Goal: Information Seeking & Learning: Learn about a topic

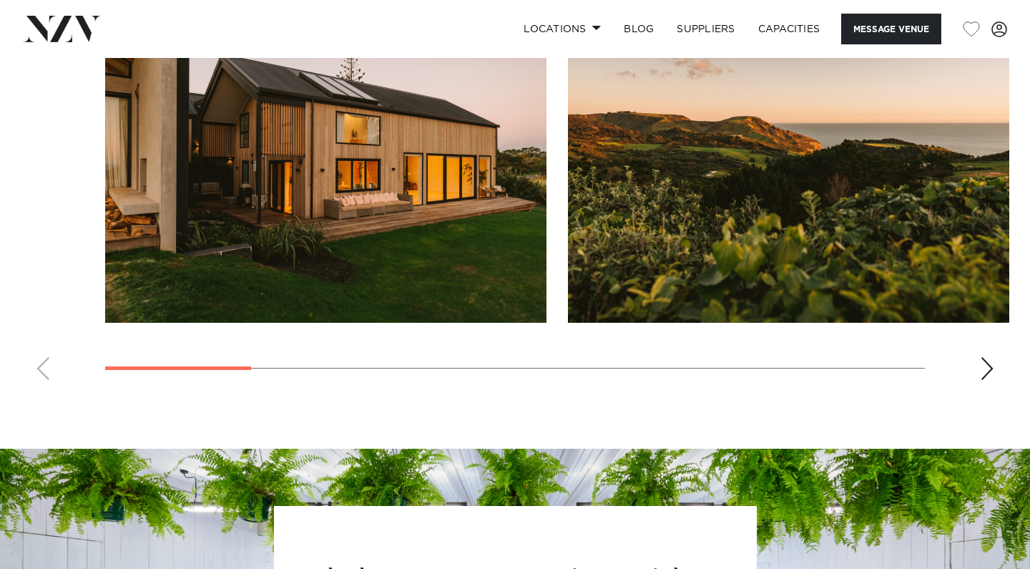
scroll to position [1327, 0]
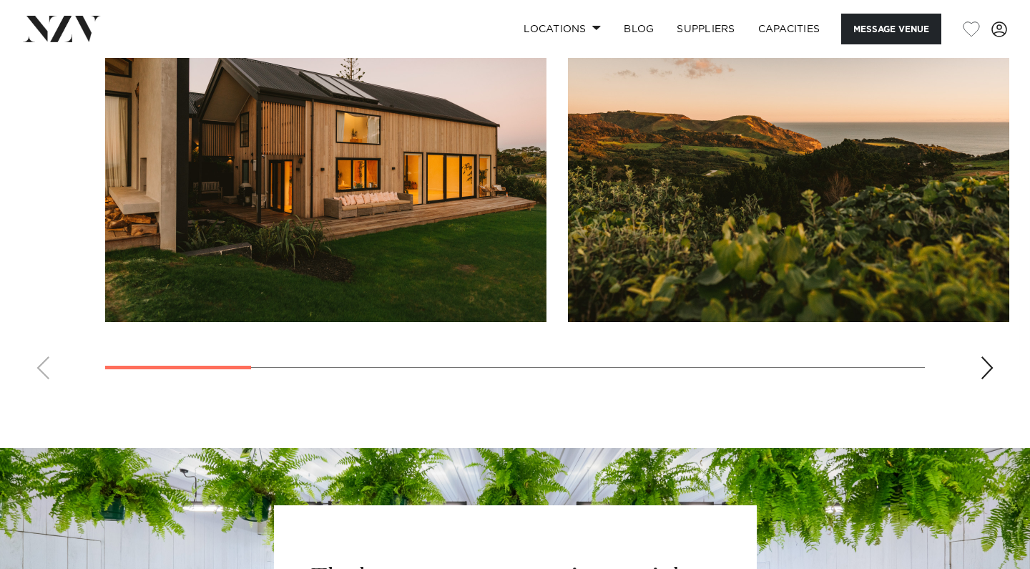
click at [988, 365] on div "Next slide" at bounding box center [987, 367] width 14 height 23
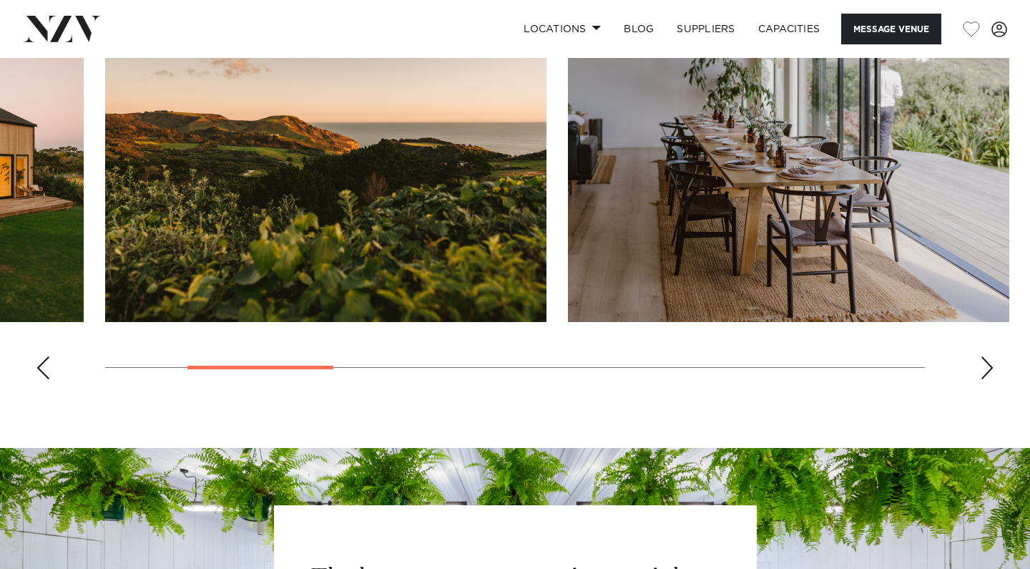
click at [988, 365] on div "Next slide" at bounding box center [987, 367] width 14 height 23
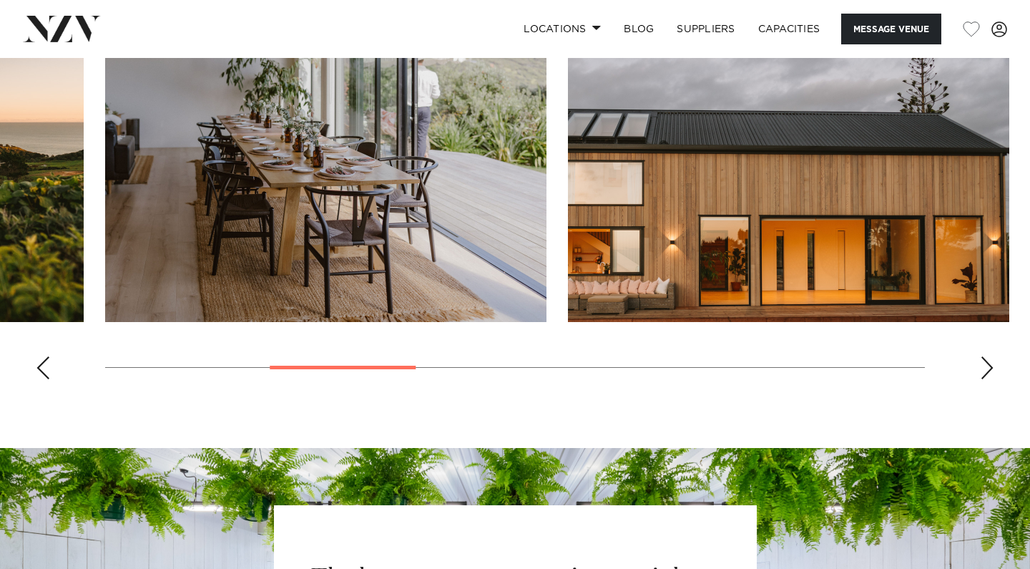
click at [988, 365] on div "Next slide" at bounding box center [987, 367] width 14 height 23
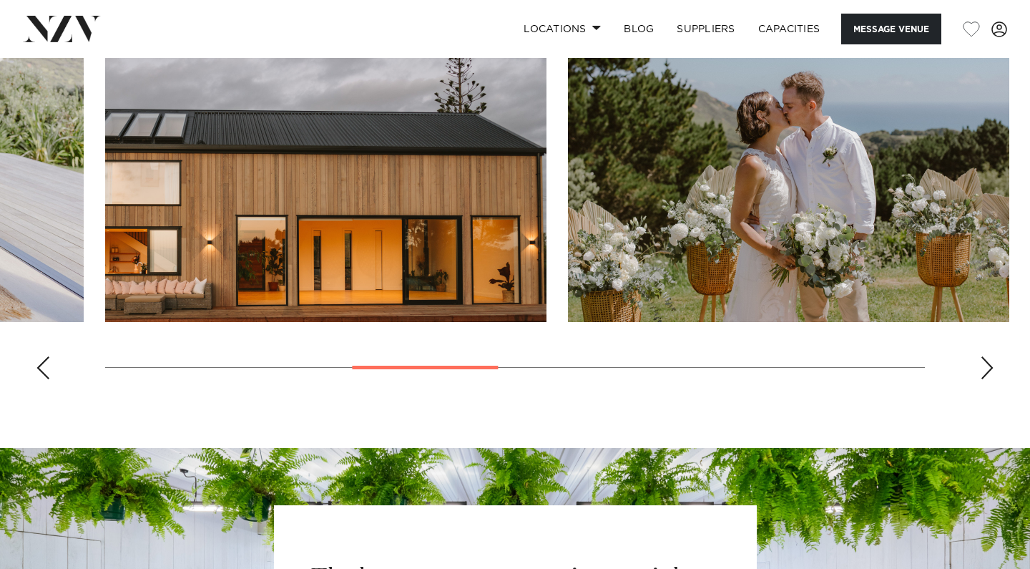
click at [988, 365] on div "Next slide" at bounding box center [987, 367] width 14 height 23
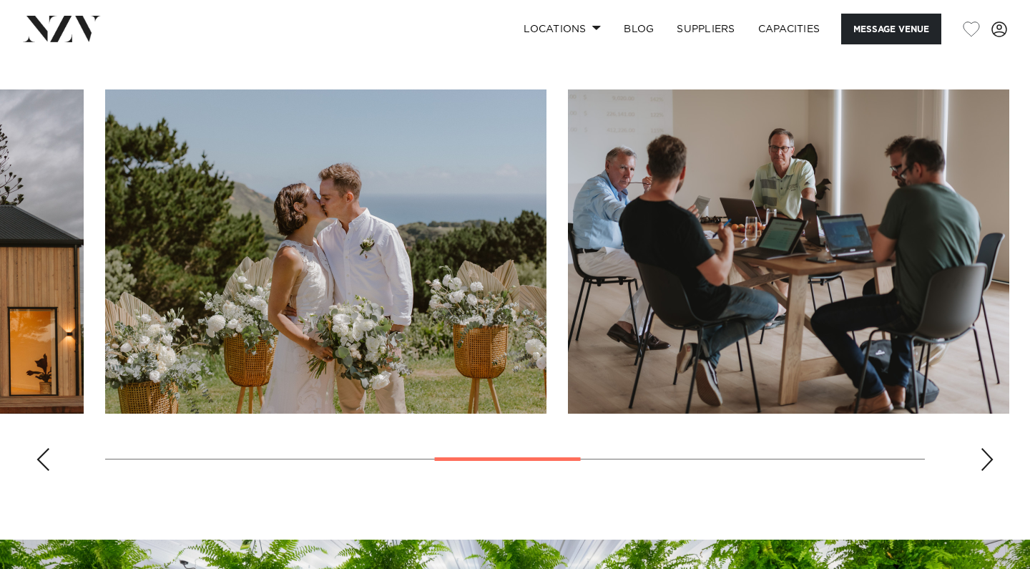
scroll to position [1234, 0]
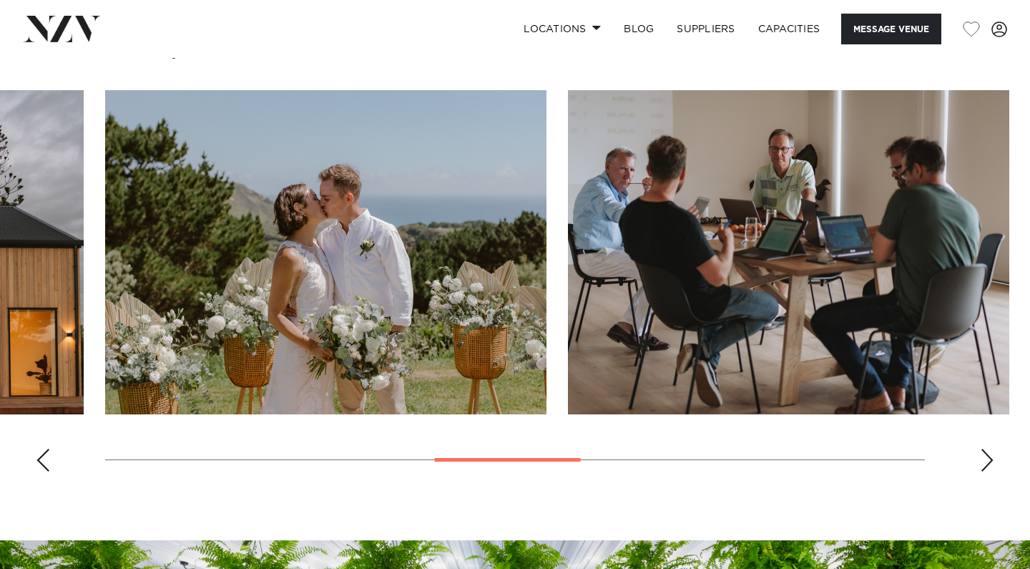
click at [986, 451] on div "Next slide" at bounding box center [987, 459] width 14 height 23
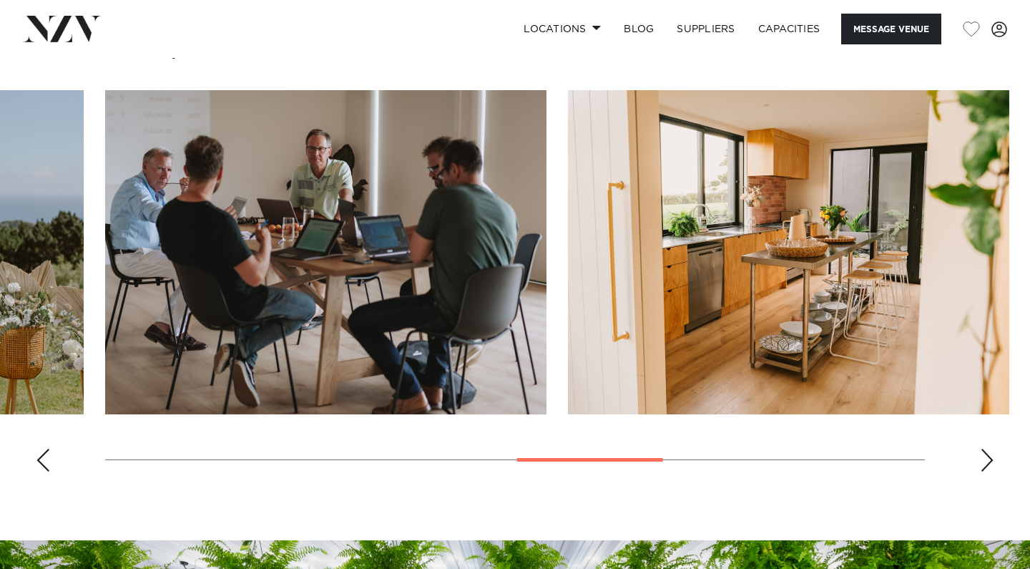
click at [986, 449] on div "Next slide" at bounding box center [987, 459] width 14 height 23
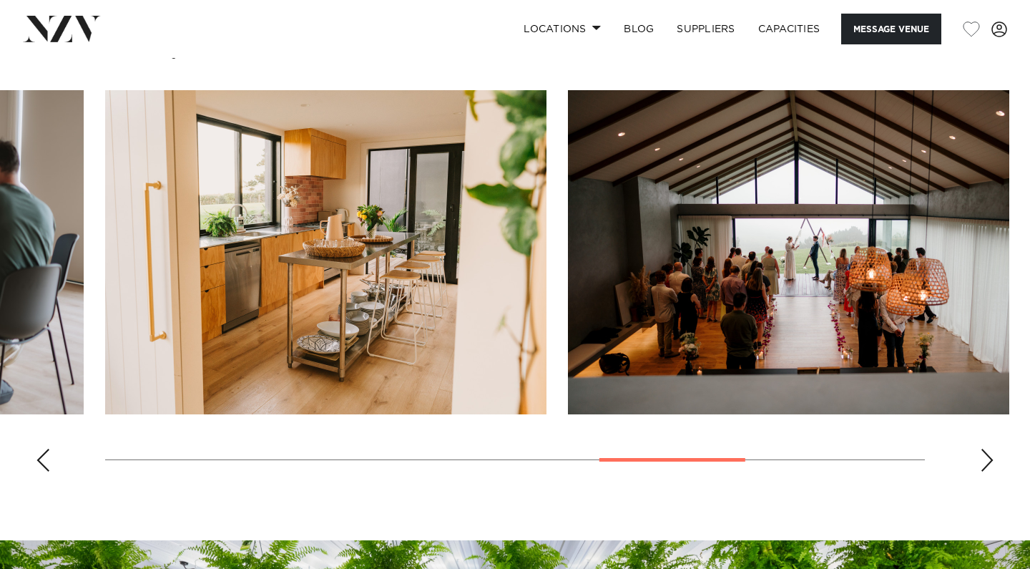
click at [986, 449] on div "Next slide" at bounding box center [987, 459] width 14 height 23
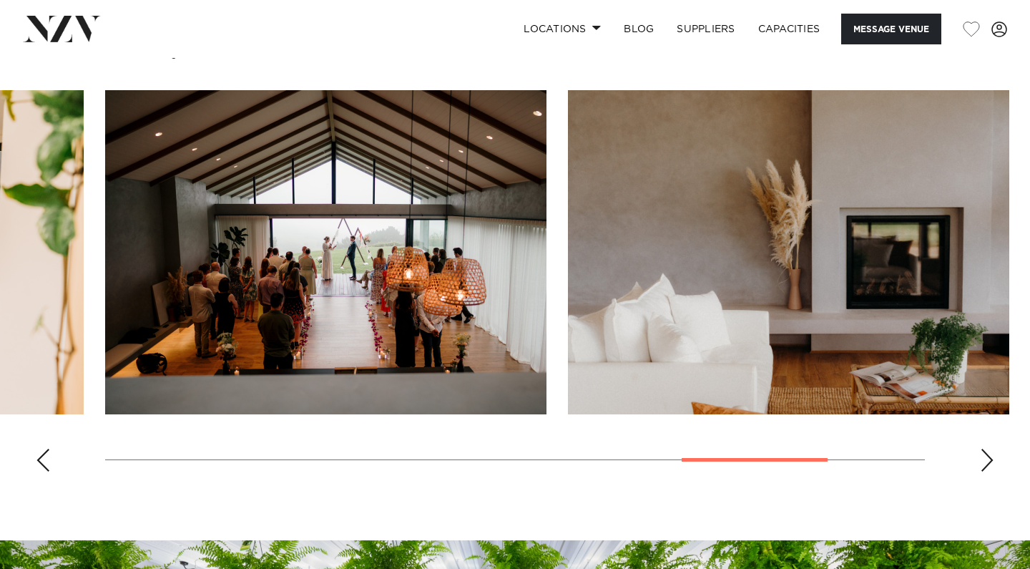
click at [985, 450] on div "Next slide" at bounding box center [987, 459] width 14 height 23
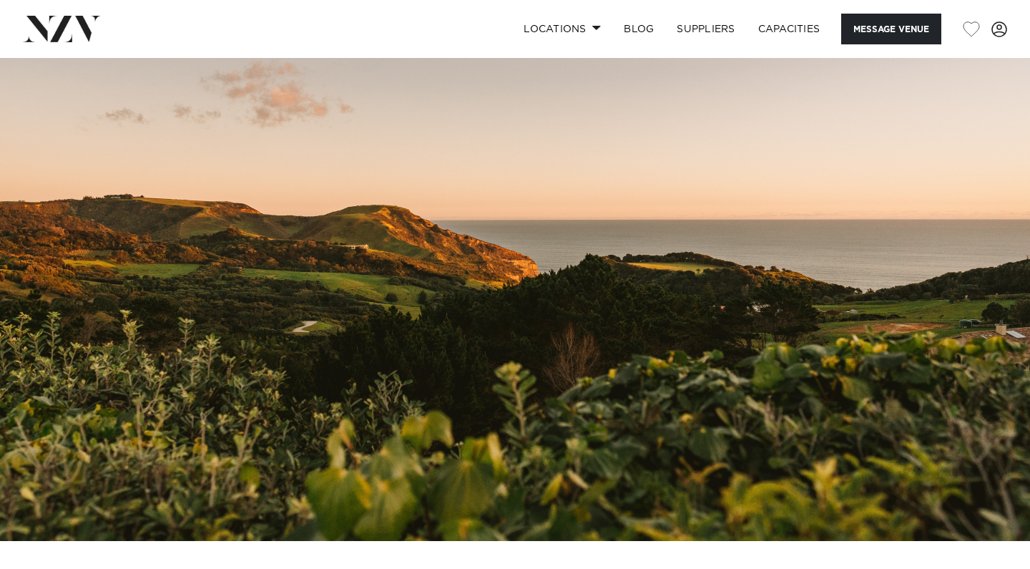
scroll to position [0, 0]
click at [549, 20] on link "Locations" at bounding box center [562, 29] width 100 height 31
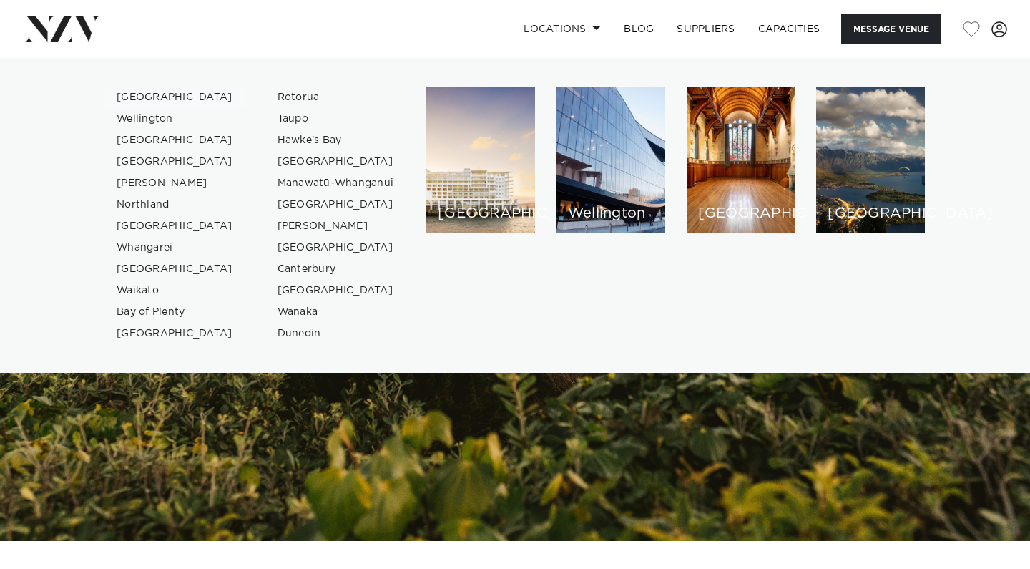
click at [139, 92] on link "[GEOGRAPHIC_DATA]" at bounding box center [174, 97] width 139 height 21
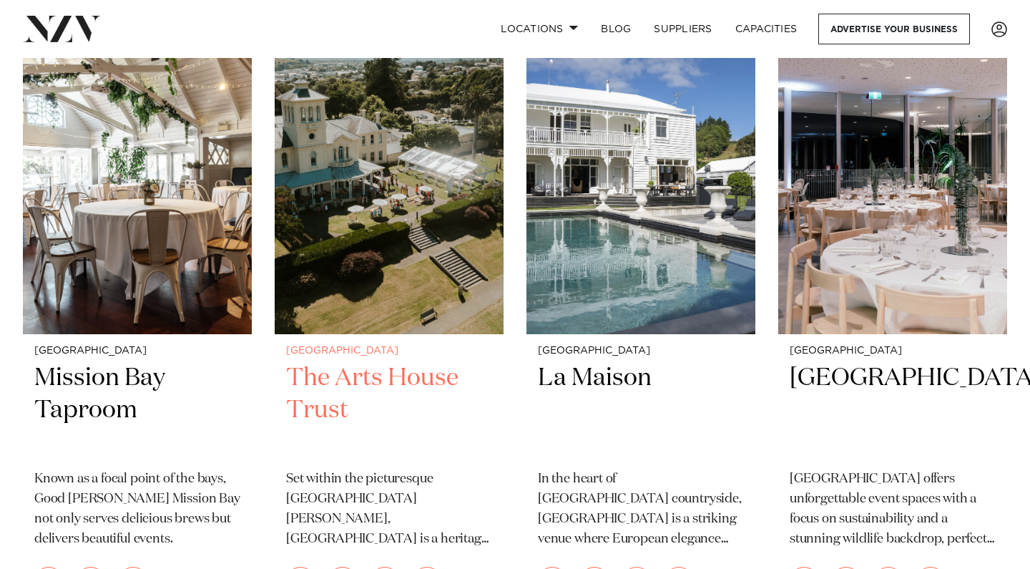
scroll to position [9282, 0]
click at [315, 361] on h2 "The Arts House Trust" at bounding box center [389, 409] width 206 height 97
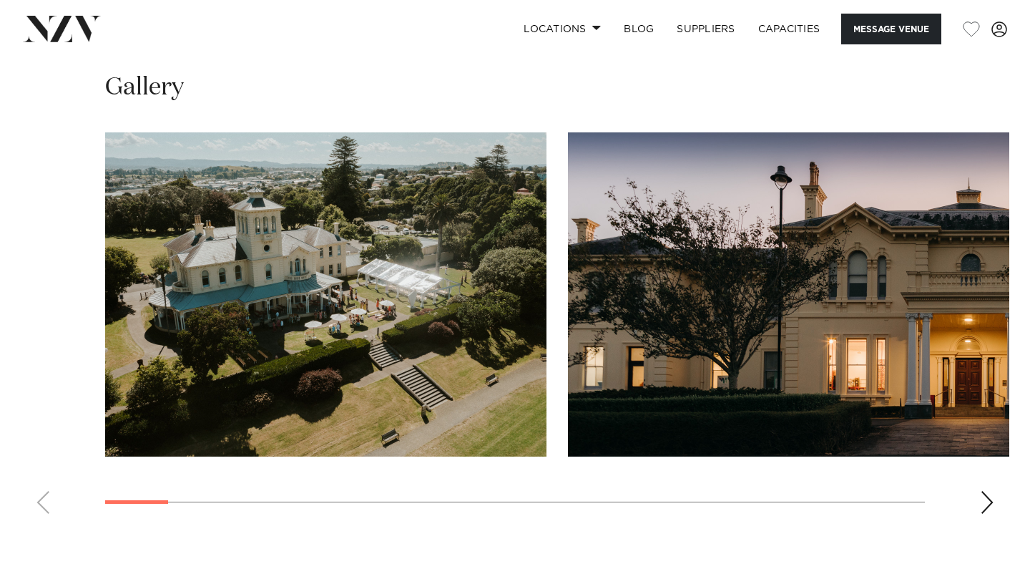
scroll to position [1325, 0]
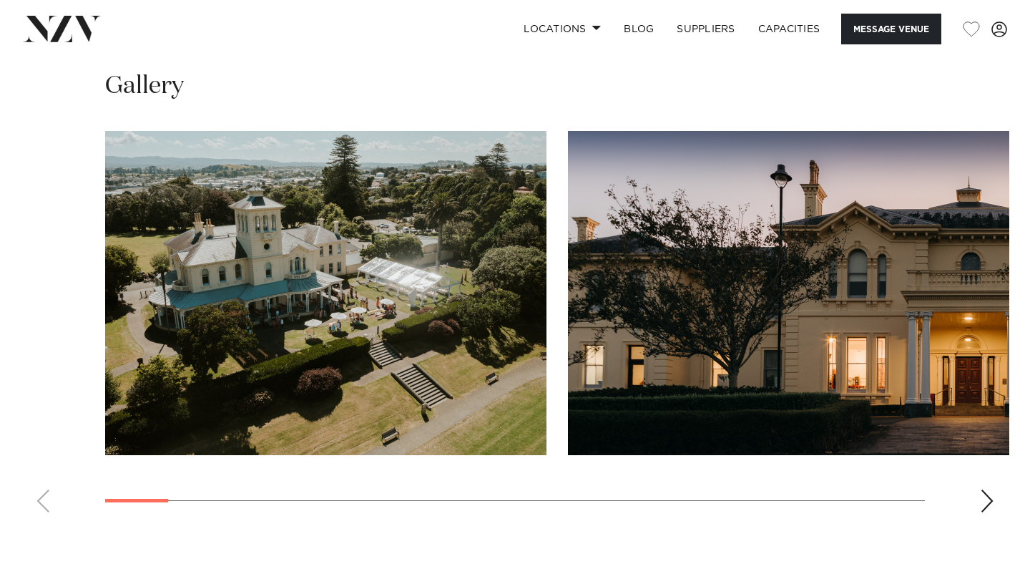
click at [987, 489] on div "Next slide" at bounding box center [987, 500] width 14 height 23
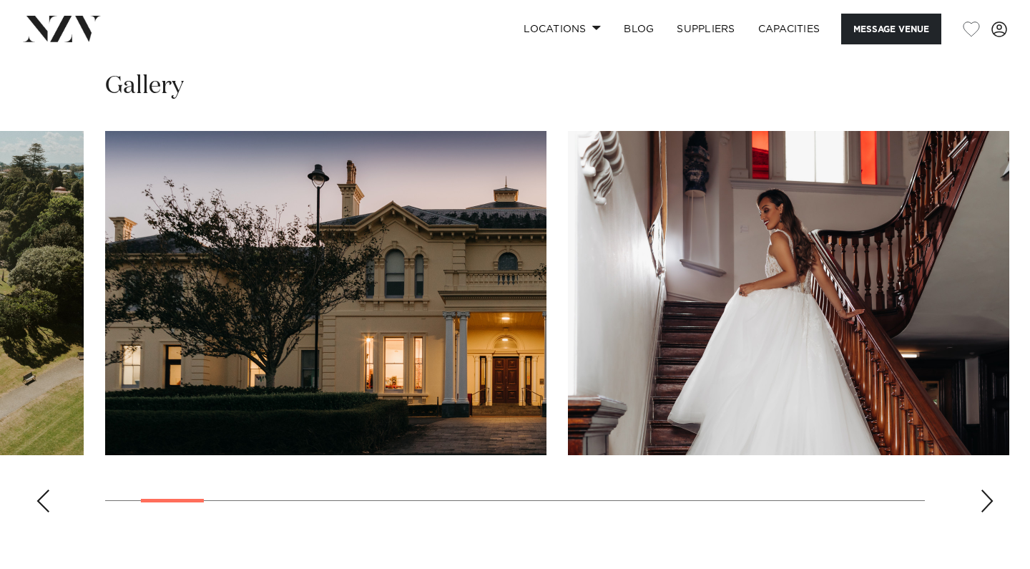
click at [987, 489] on div "Next slide" at bounding box center [987, 500] width 14 height 23
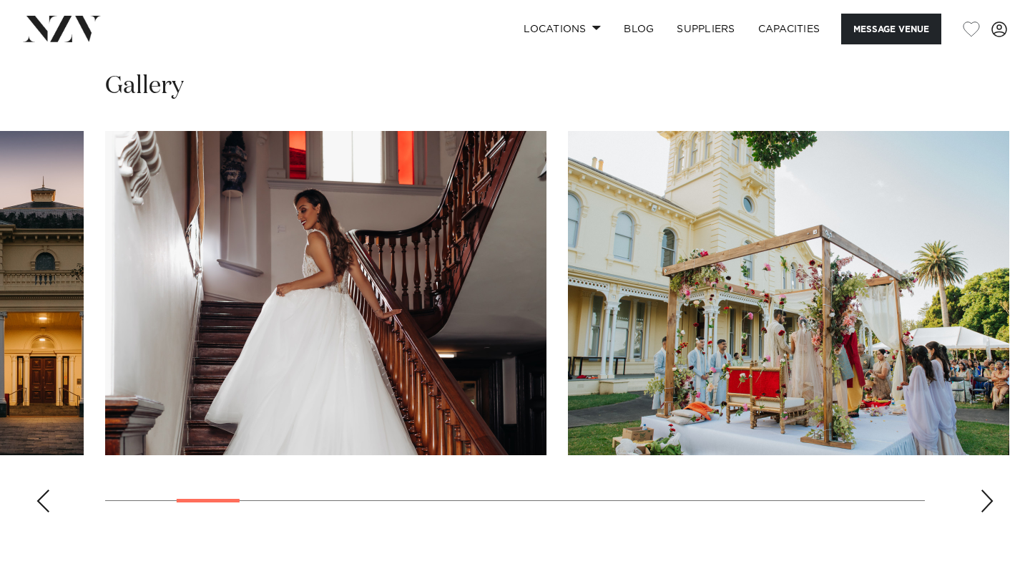
click at [987, 489] on div "Next slide" at bounding box center [987, 500] width 14 height 23
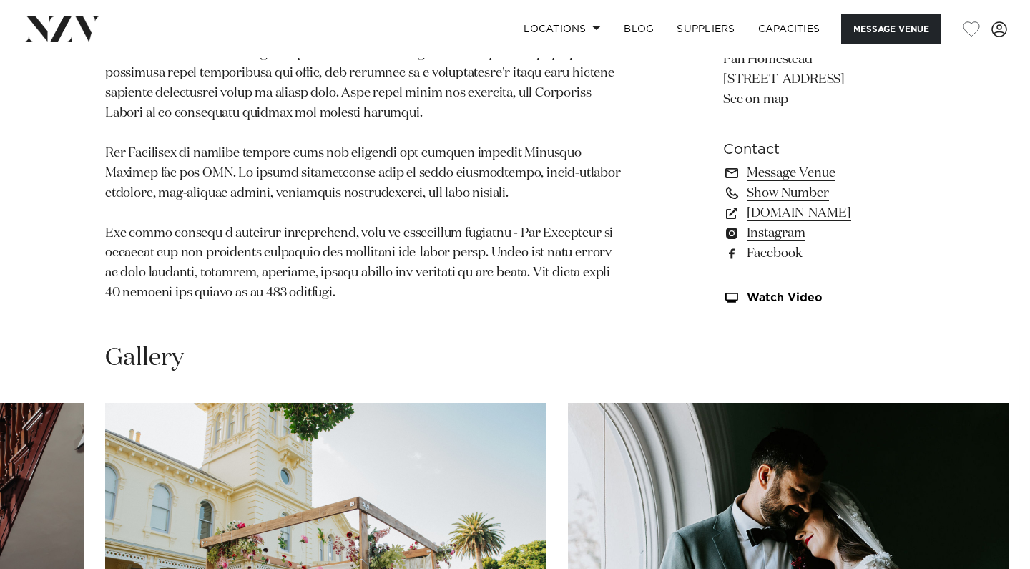
scroll to position [1054, 0]
click at [790, 202] on link "www.artshousetrust.co.nz" at bounding box center [824, 212] width 202 height 20
click at [596, 341] on div "Gallery" at bounding box center [515, 357] width 820 height 32
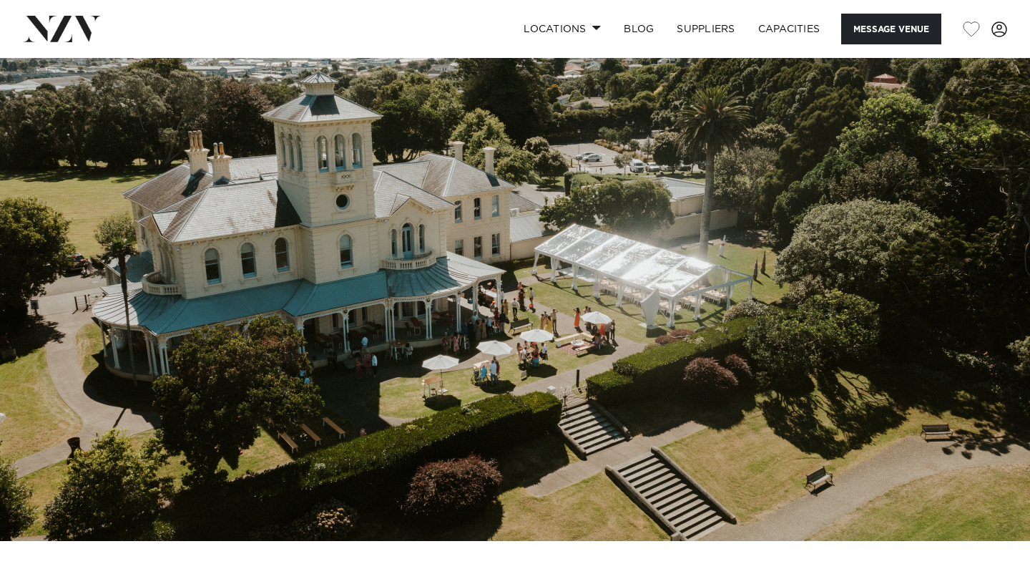
scroll to position [-1, 0]
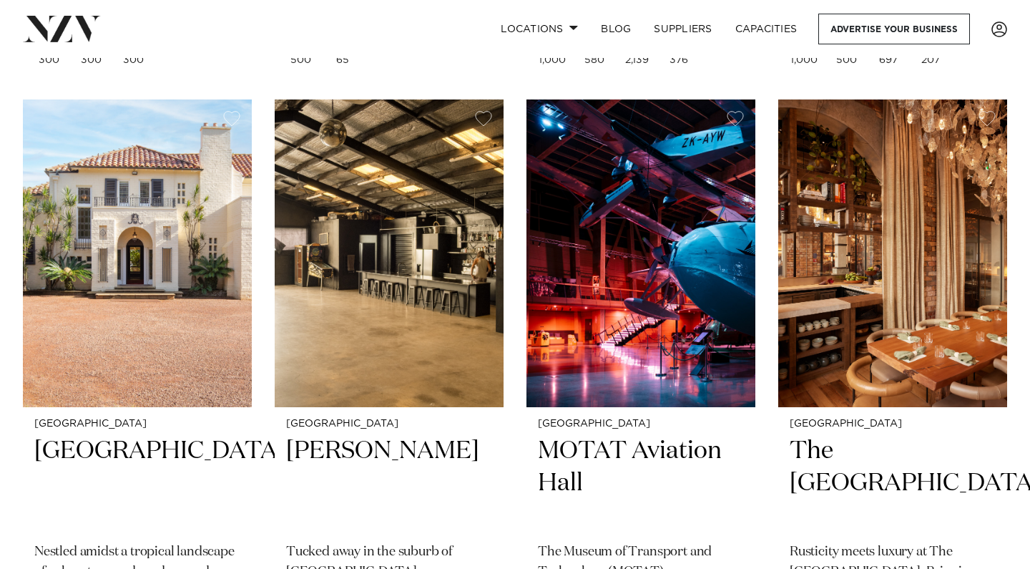
scroll to position [11679, 0]
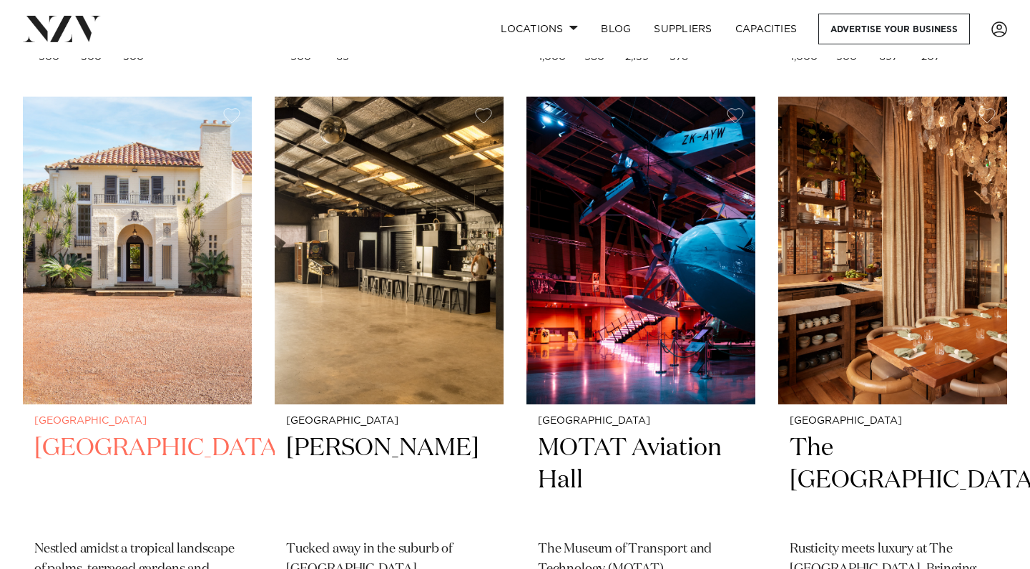
click at [123, 432] on h2 "Puketutu Island Estate" at bounding box center [137, 480] width 206 height 97
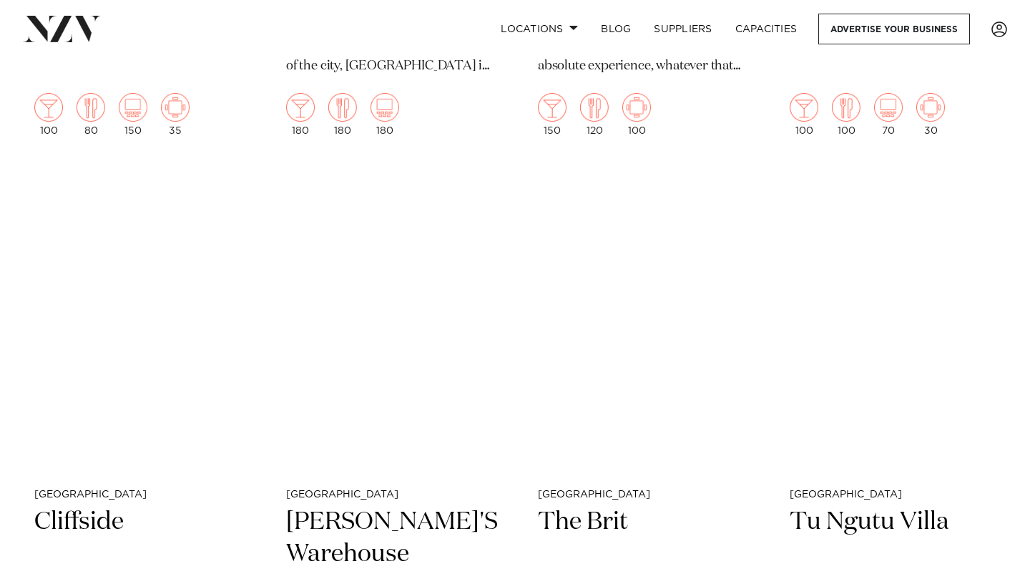
scroll to position [15234, 0]
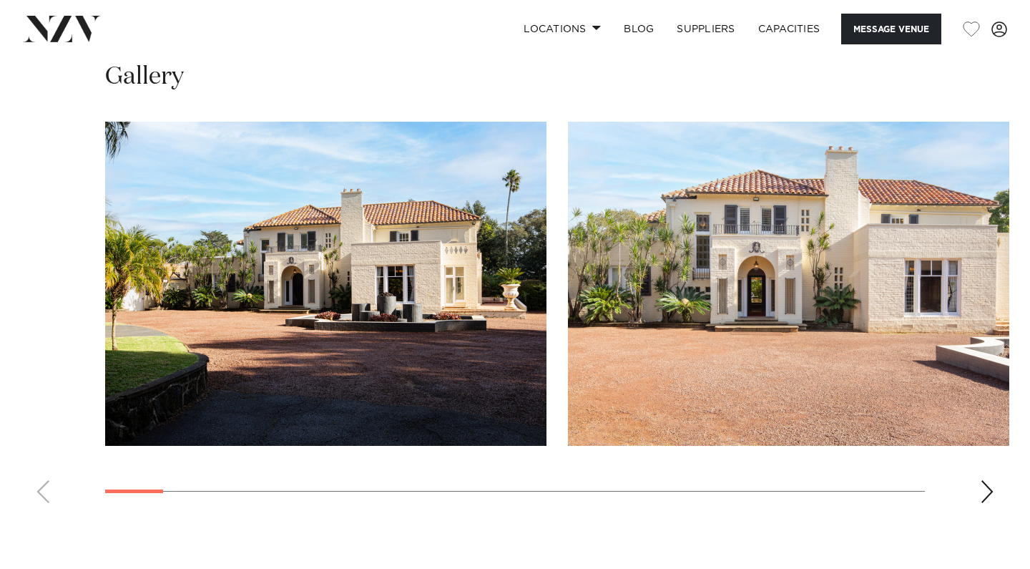
scroll to position [1319, 0]
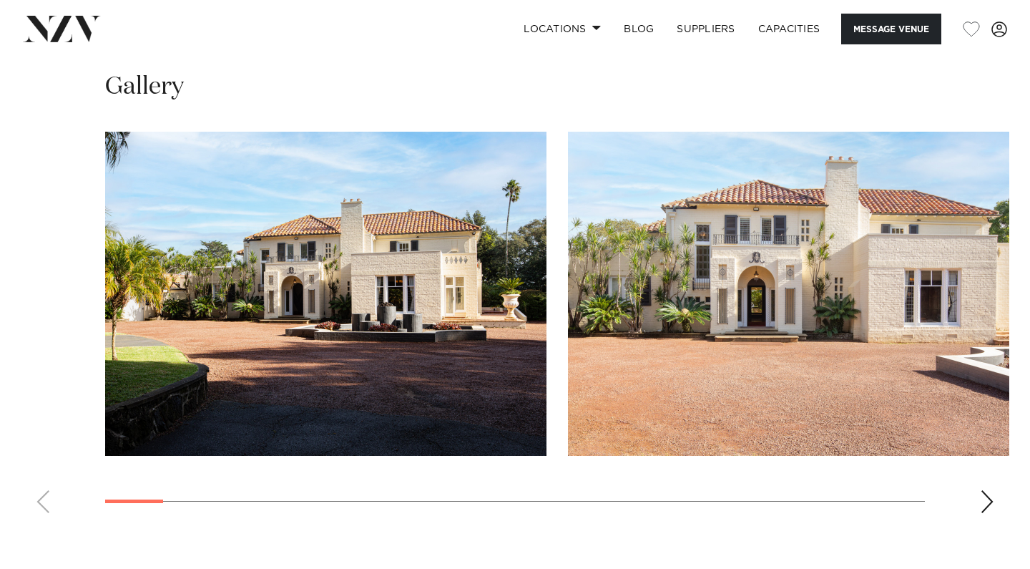
click at [984, 490] on div "Next slide" at bounding box center [987, 501] width 14 height 23
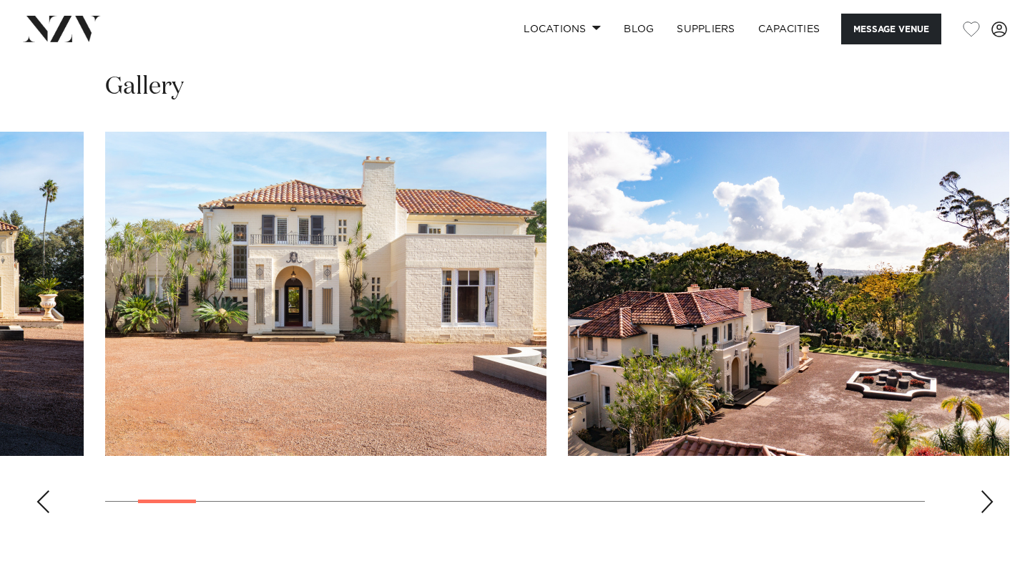
click at [984, 490] on div "Next slide" at bounding box center [987, 501] width 14 height 23
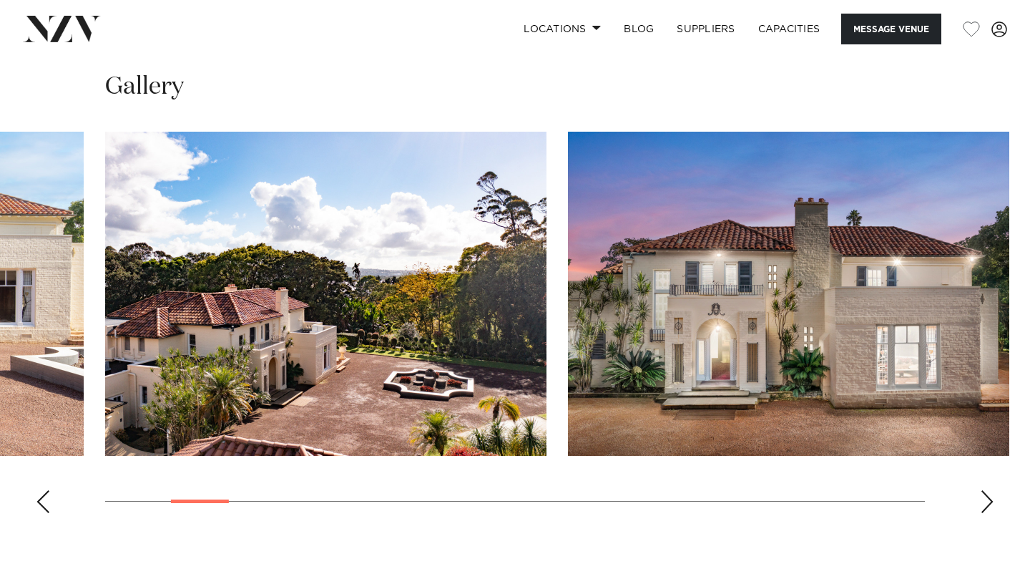
click at [984, 490] on div "Next slide" at bounding box center [987, 501] width 14 height 23
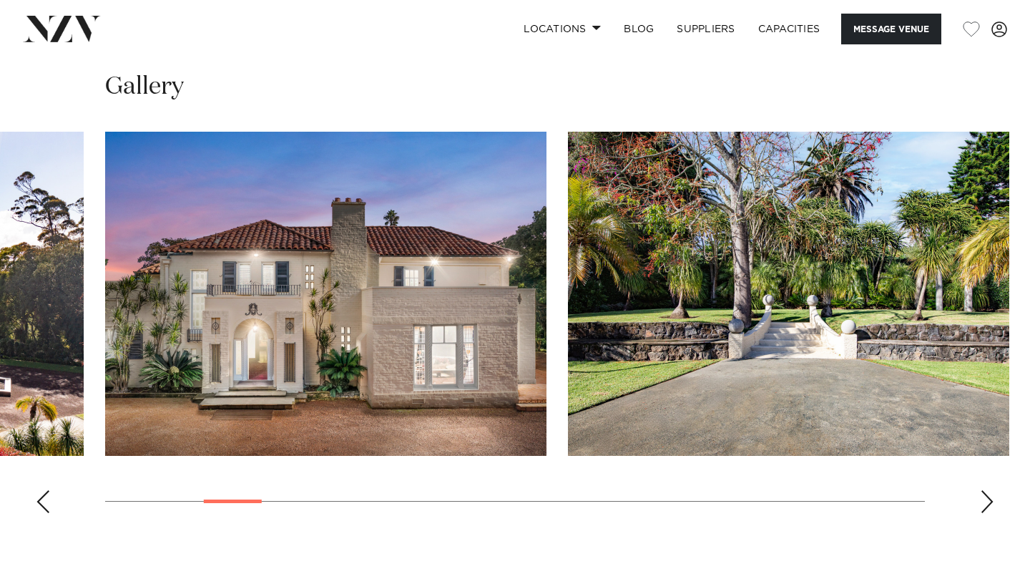
click at [984, 490] on div "Next slide" at bounding box center [987, 501] width 14 height 23
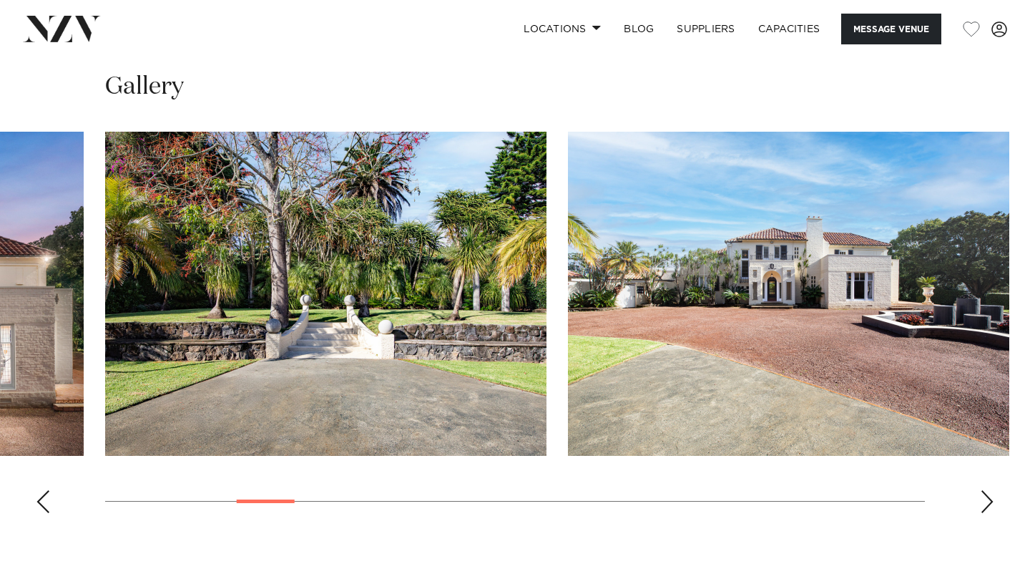
click at [984, 490] on div "Next slide" at bounding box center [987, 501] width 14 height 23
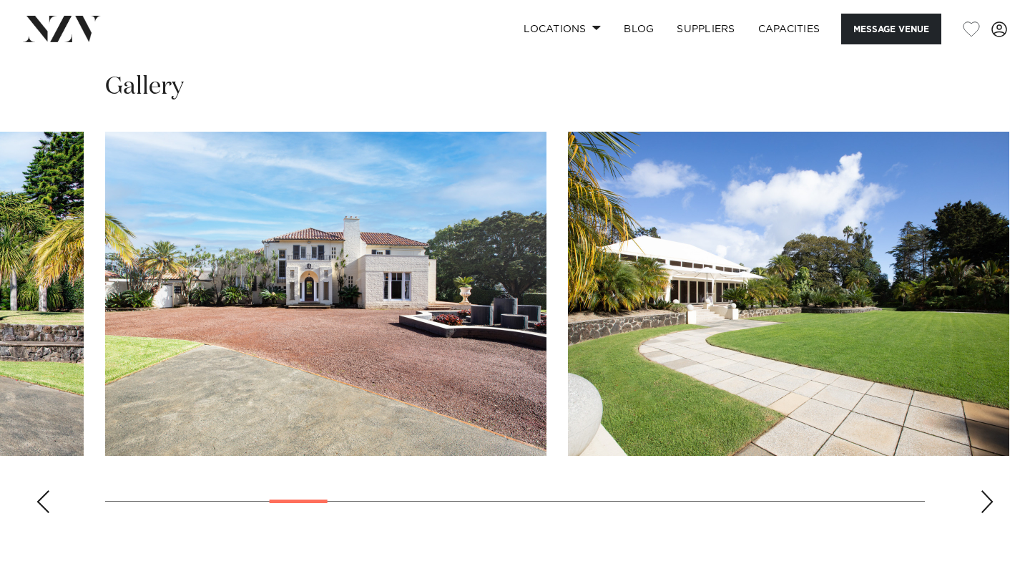
click at [984, 490] on div "Next slide" at bounding box center [987, 501] width 14 height 23
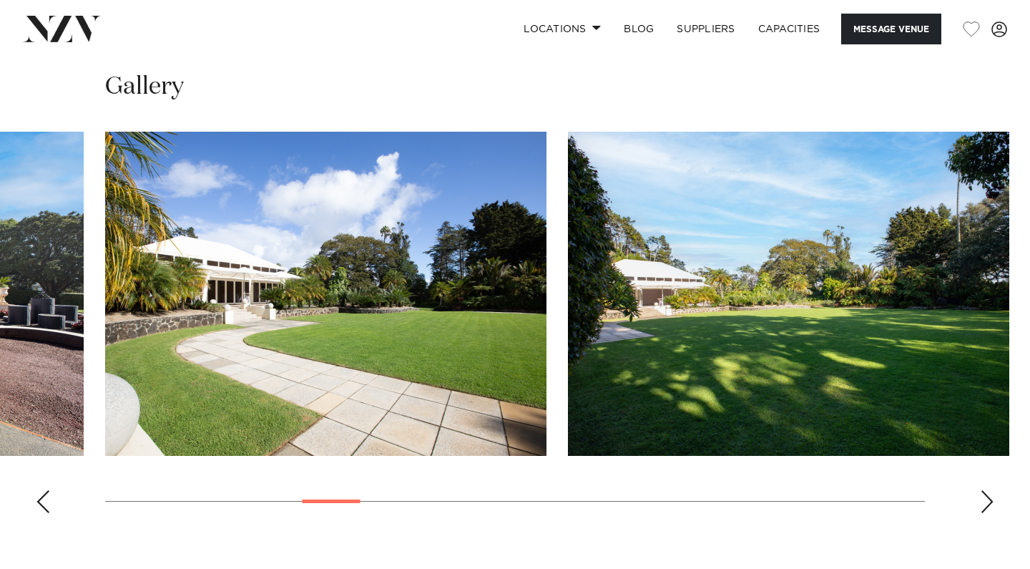
click at [984, 490] on div "Next slide" at bounding box center [987, 501] width 14 height 23
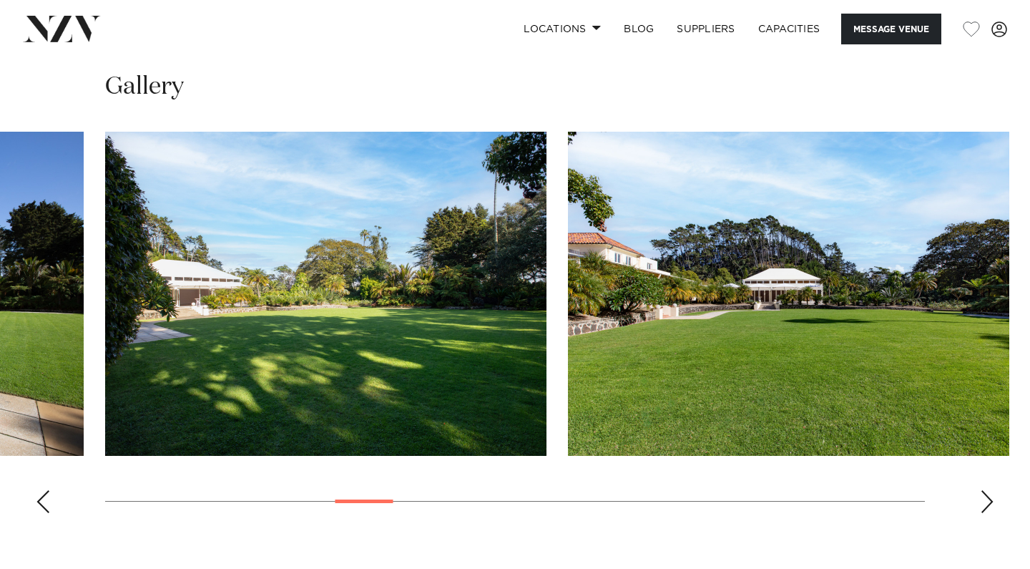
click at [984, 490] on div "Next slide" at bounding box center [987, 501] width 14 height 23
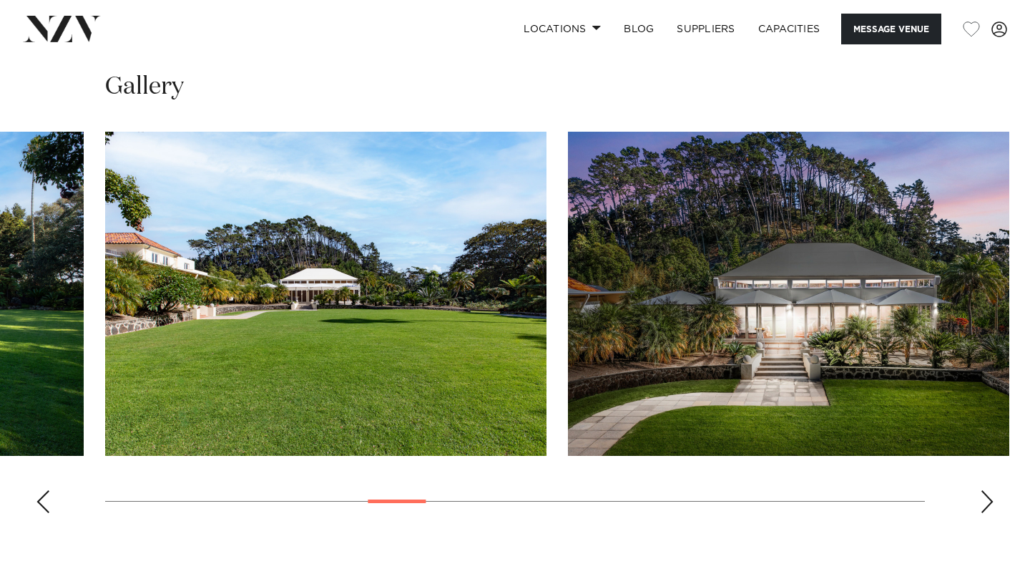
click at [984, 490] on div "Next slide" at bounding box center [987, 501] width 14 height 23
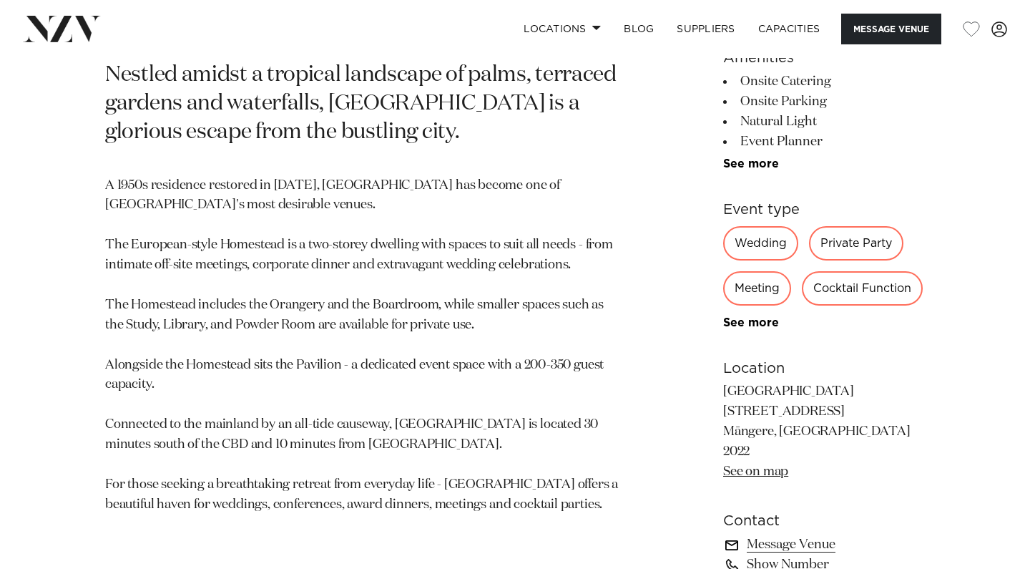
scroll to position [730, 0]
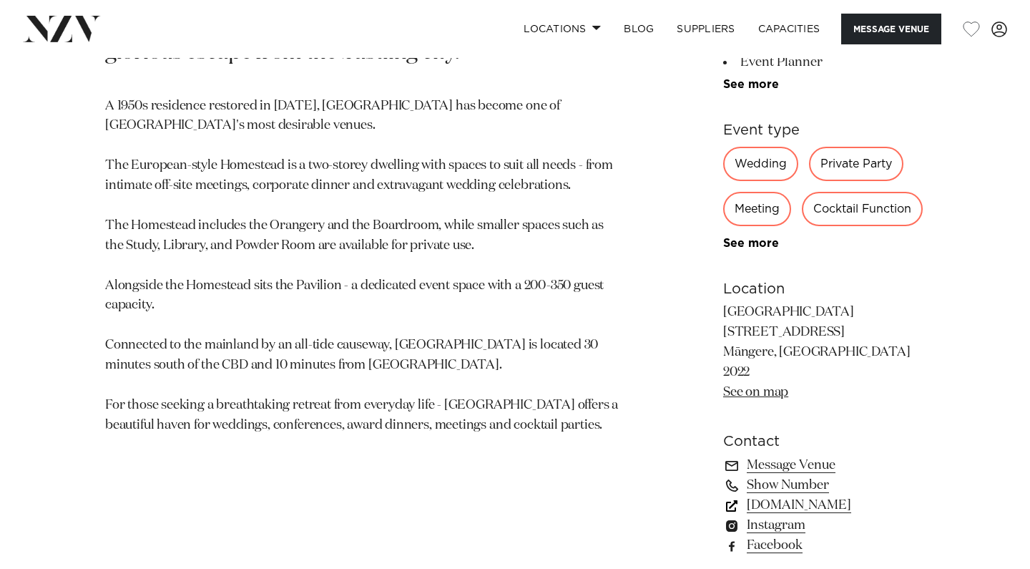
click at [757, 495] on link "www.puketutuislandestate.co.nz" at bounding box center [824, 505] width 202 height 20
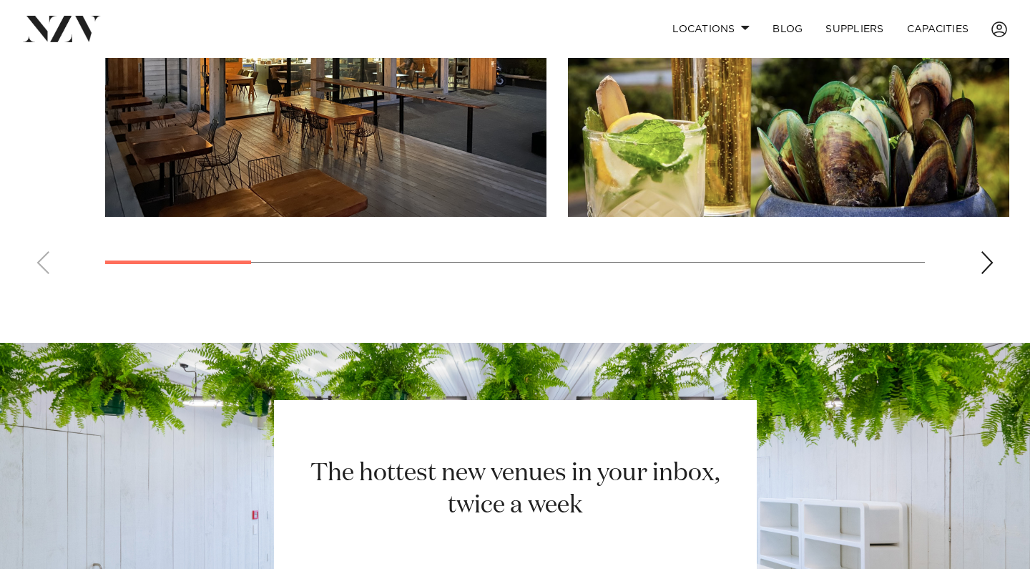
scroll to position [1205, 0]
